Goal: Information Seeking & Learning: Check status

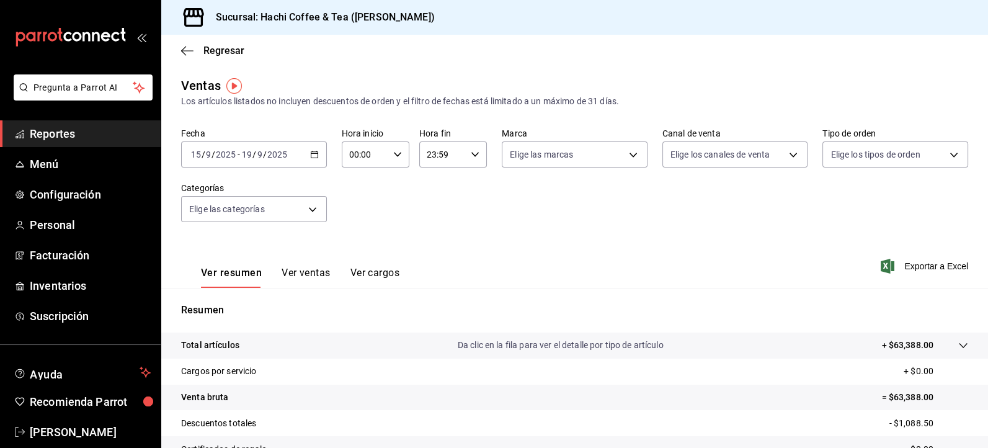
click at [312, 154] on icon "button" at bounding box center [314, 154] width 9 height 9
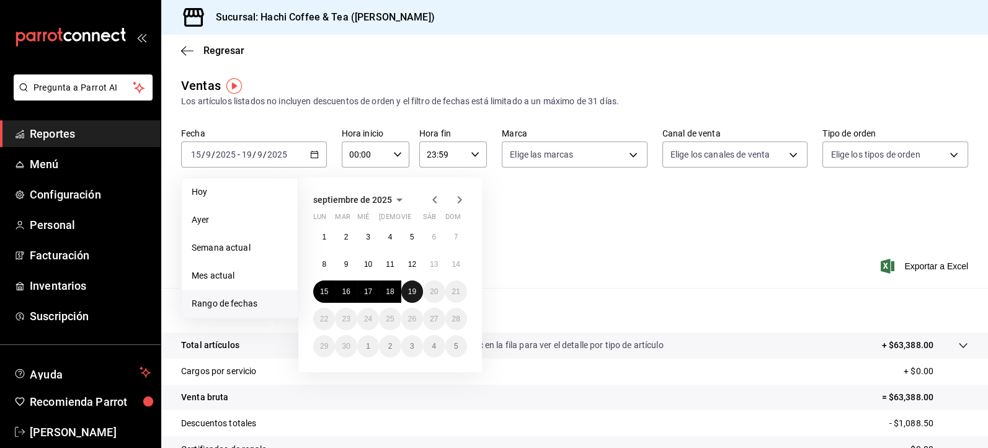
click at [417, 295] on button "19" at bounding box center [412, 291] width 22 height 22
click at [417, 295] on div "Resumen Total artículos Da clic en la fila para ver el detalle por tipo de artí…" at bounding box center [574, 421] width 826 height 267
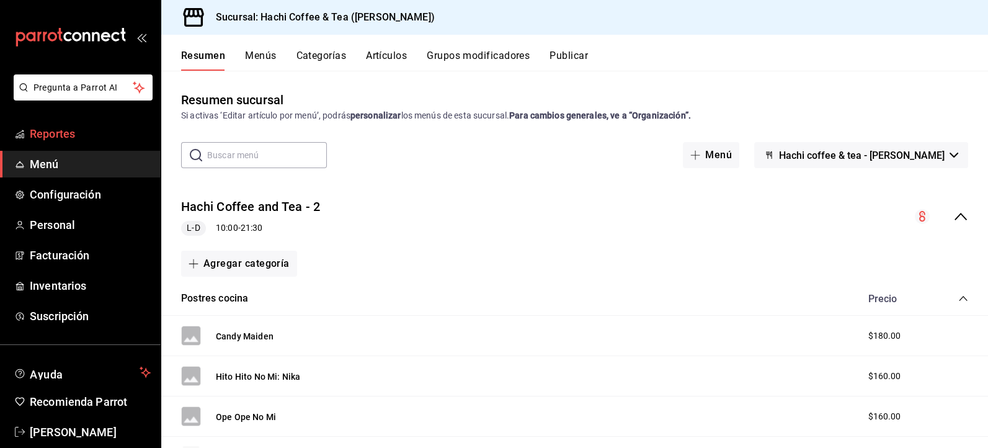
click at [73, 139] on span "Reportes" at bounding box center [90, 133] width 121 height 17
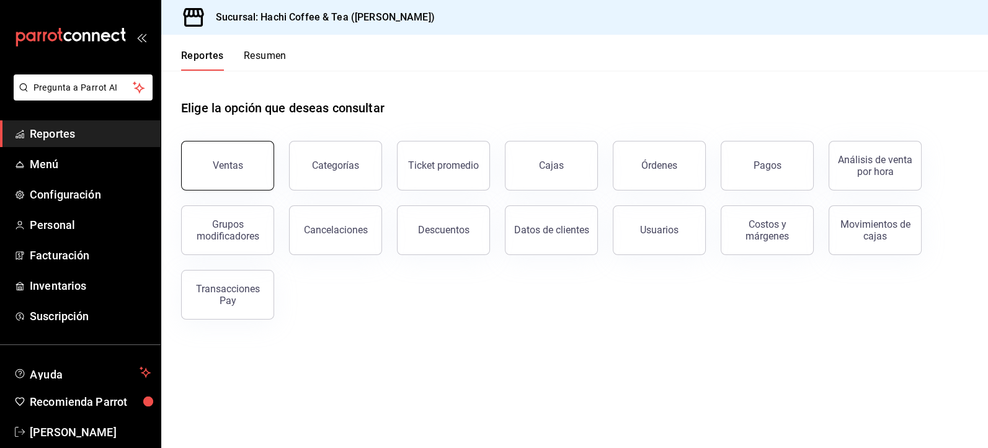
click at [229, 169] on div "Ventas" at bounding box center [228, 165] width 30 height 12
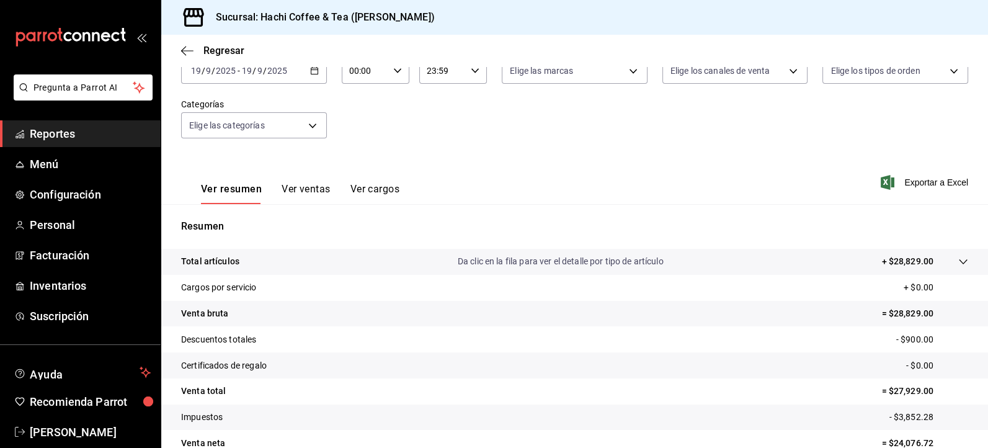
scroll to position [85, 0]
click at [89, 131] on span "Reportes" at bounding box center [90, 133] width 121 height 17
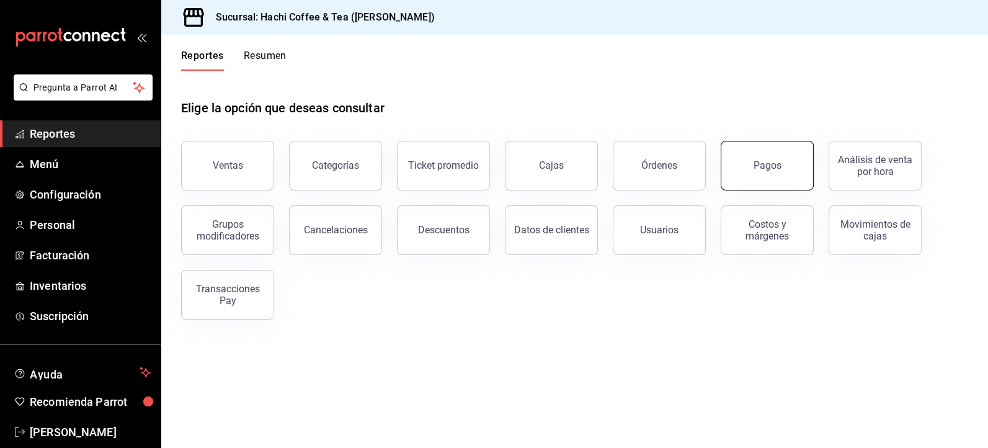
click at [780, 165] on button "Pagos" at bounding box center [766, 166] width 93 height 50
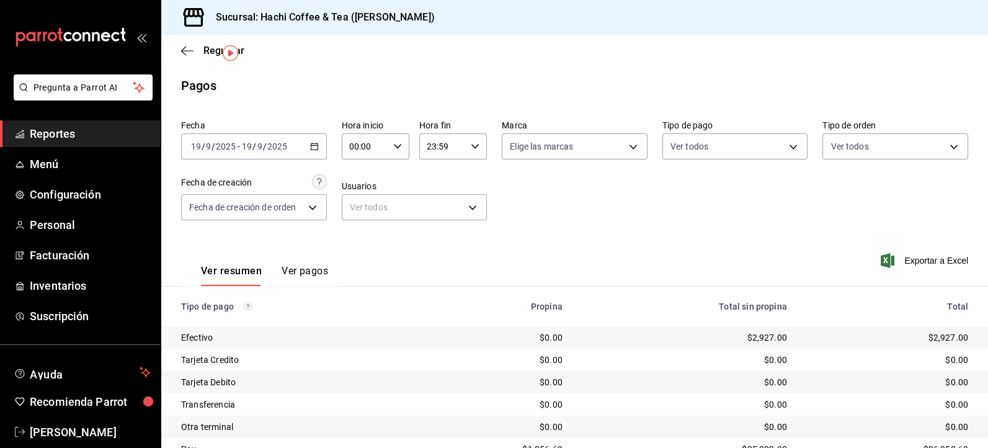
scroll to position [54, 0]
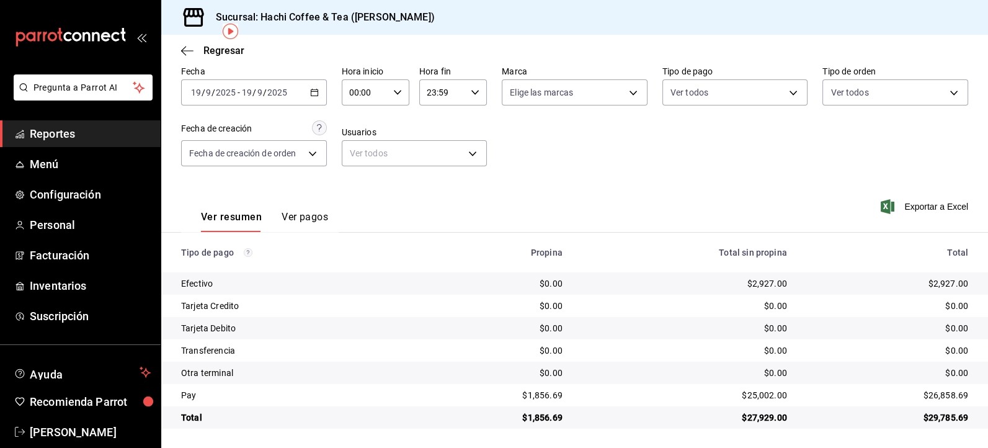
click at [75, 135] on span "Reportes" at bounding box center [90, 133] width 121 height 17
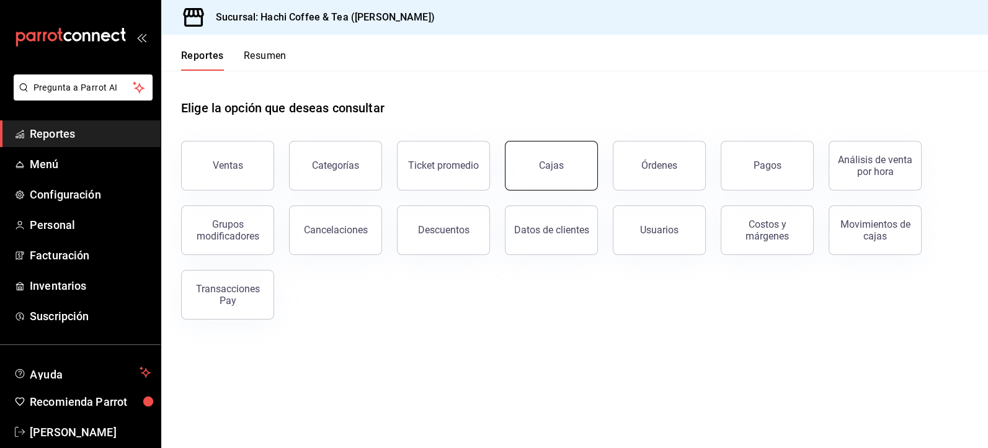
click at [561, 174] on link "Cajas" at bounding box center [551, 166] width 93 height 50
